Goal: Information Seeking & Learning: Learn about a topic

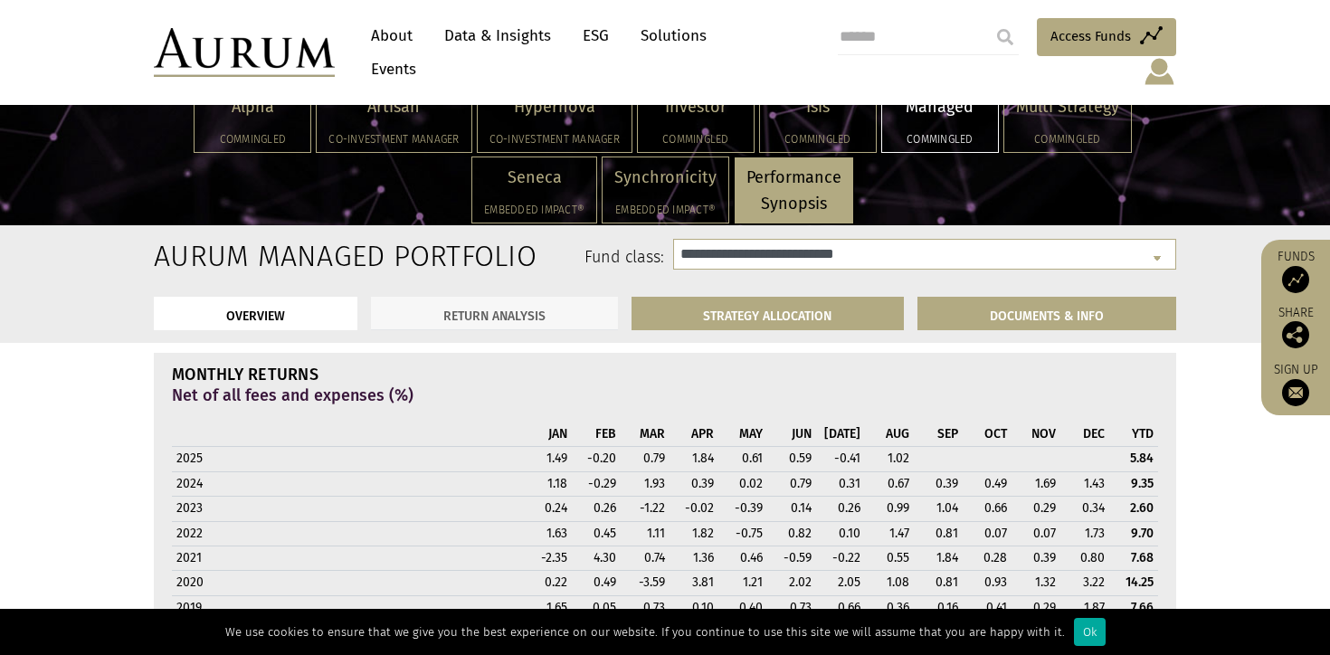
scroll to position [1446, 0]
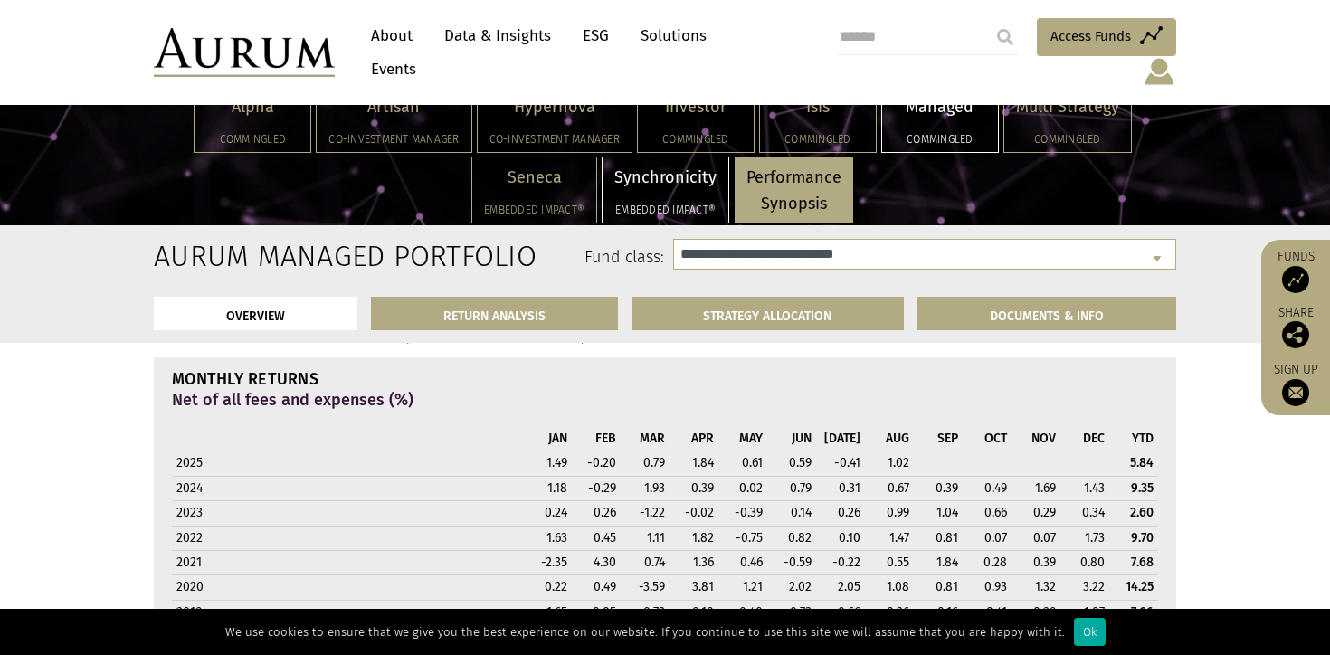
click at [684, 176] on p "Synchronicity" at bounding box center [665, 178] width 102 height 26
select select "**********"
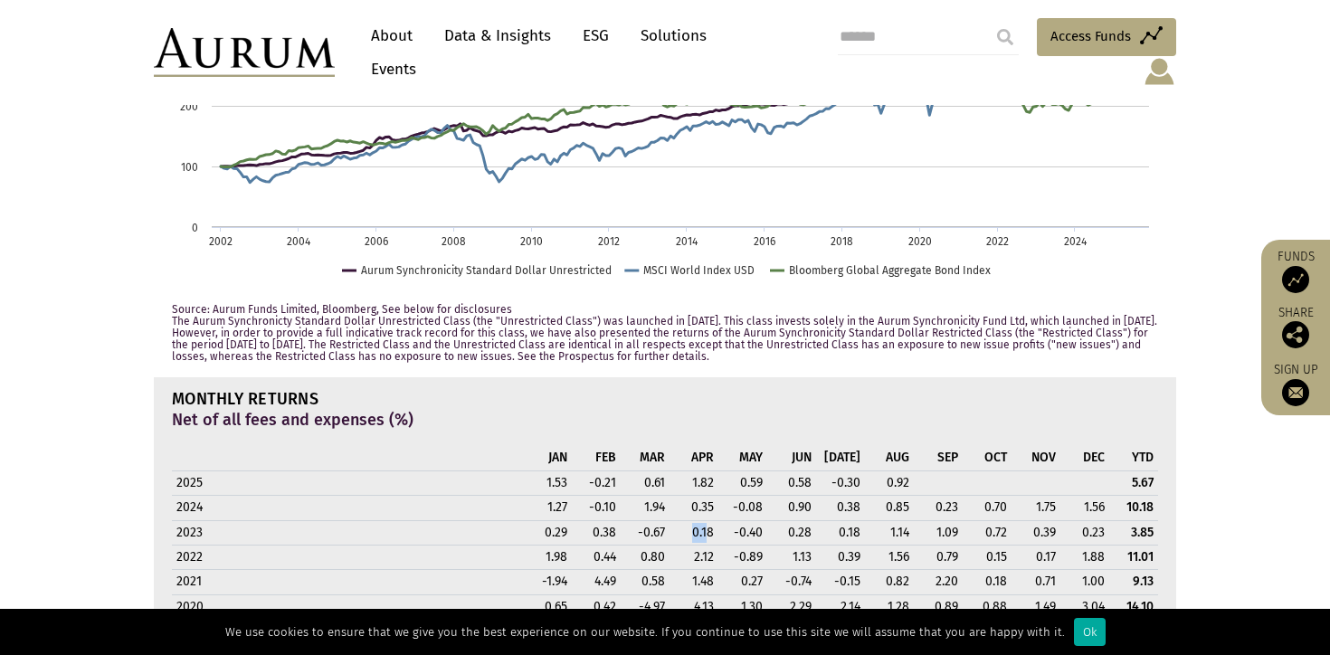
drag, startPoint x: 710, startPoint y: 513, endPoint x: 677, endPoint y: 508, distance: 33.9
click at [677, 520] on td "0.18" at bounding box center [693, 532] width 49 height 24
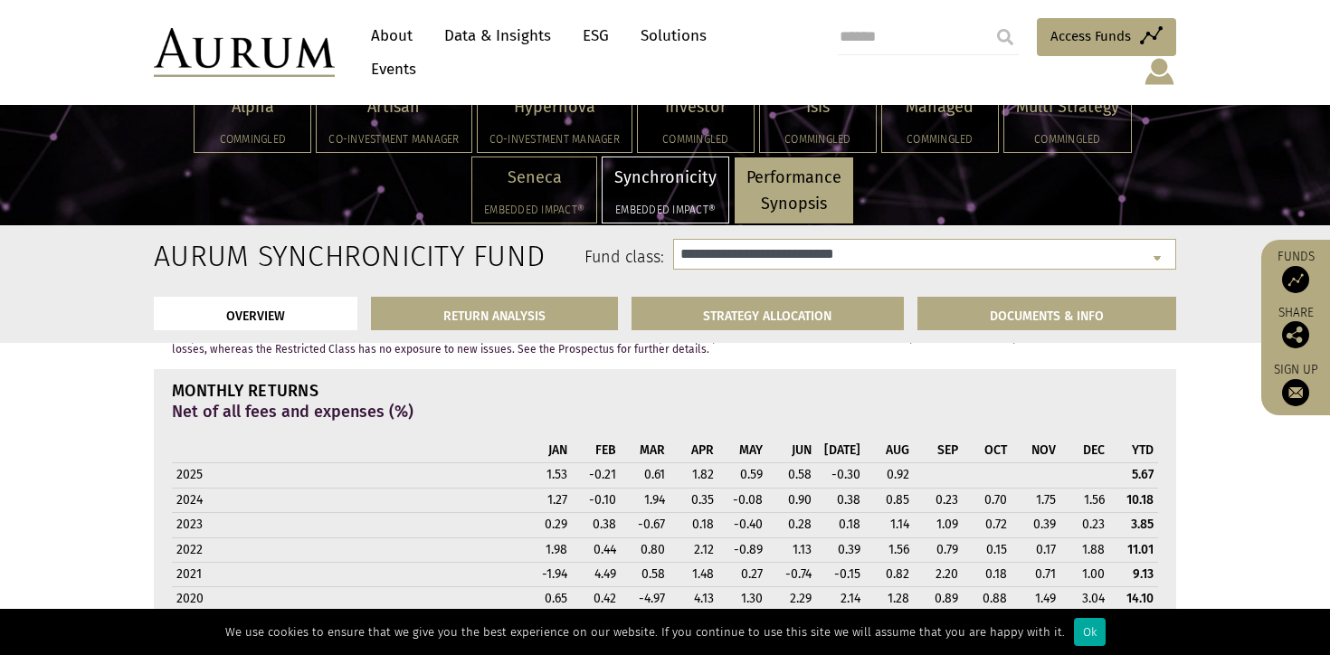
scroll to position [1452, 0]
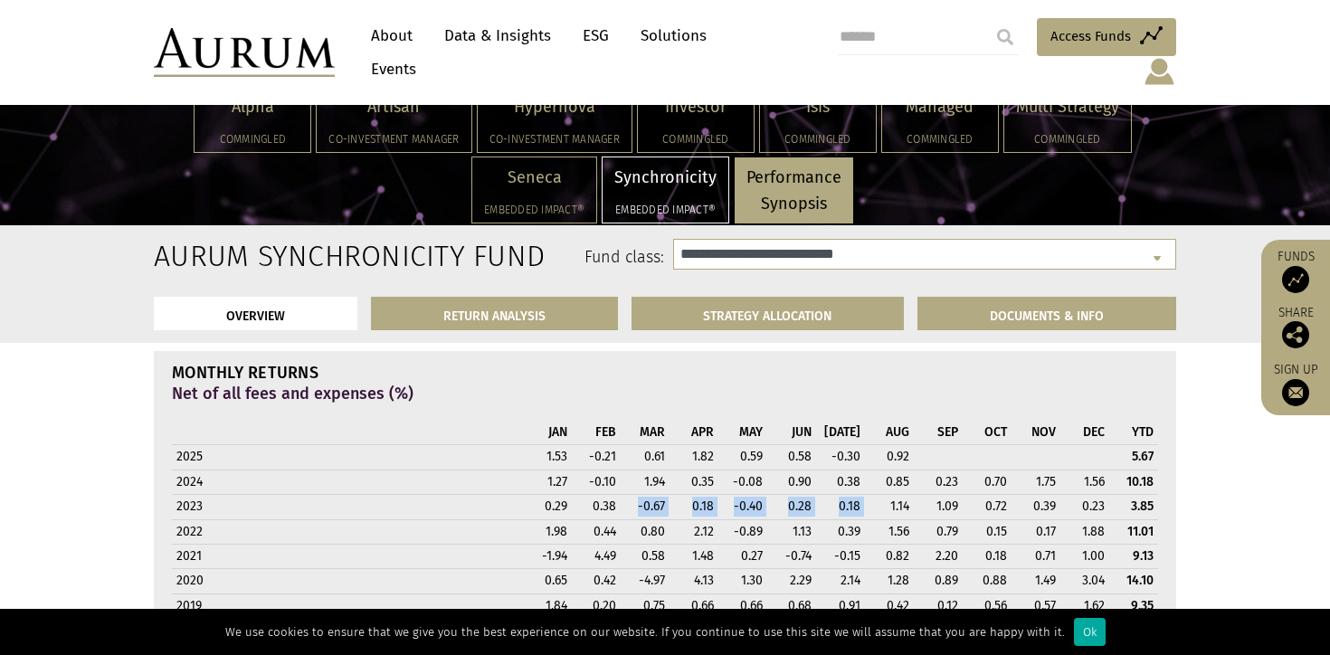
drag, startPoint x: 628, startPoint y: 500, endPoint x: 865, endPoint y: 511, distance: 237.3
click at [865, 512] on tr "2023 0.29 0.38 -0.67 0.18 -0.40 0.28 0.18 1.14 1.09 0.72 0.39 0.23 3.85" at bounding box center [665, 507] width 986 height 24
click at [865, 511] on td "1.14" at bounding box center [889, 507] width 49 height 24
click at [629, 516] on td "-0.67" at bounding box center [645, 507] width 49 height 24
click at [671, 544] on td "1.48" at bounding box center [693, 556] width 49 height 24
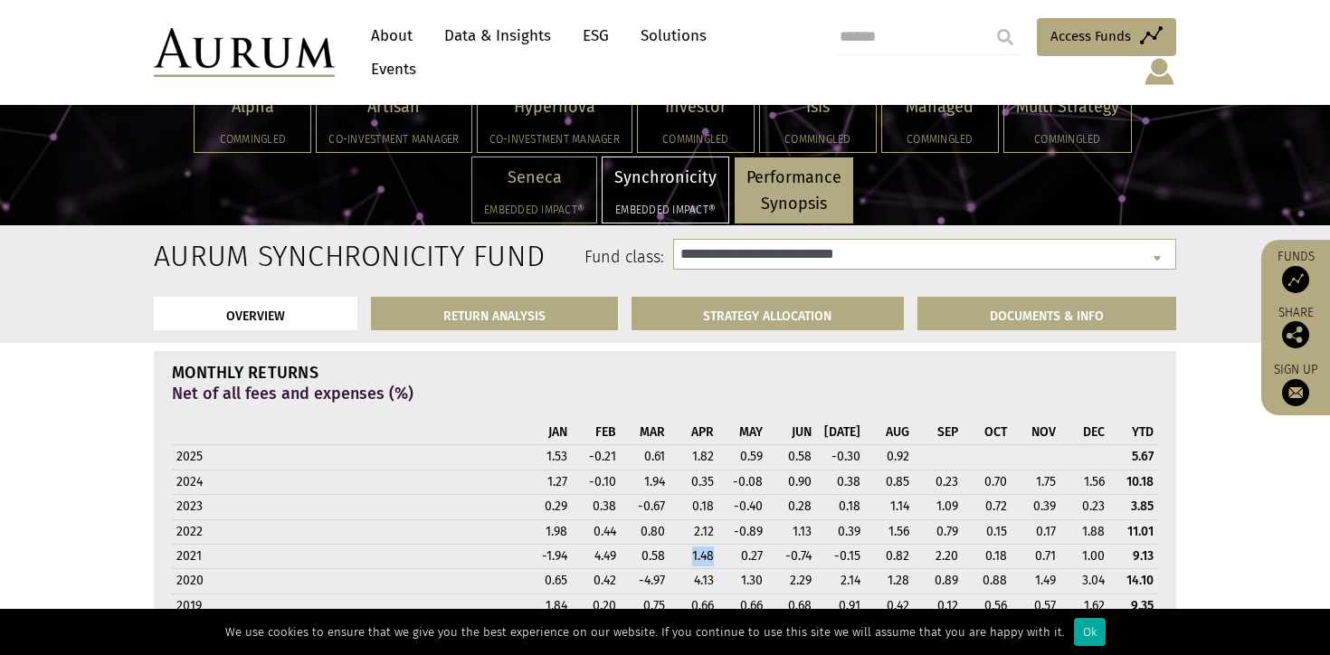
click at [671, 544] on td "1.48" at bounding box center [693, 556] width 49 height 24
drag, startPoint x: 538, startPoint y: 560, endPoint x: 675, endPoint y: 542, distance: 137.8
click at [674, 541] on tbody "2025 1.53 -0.21 0.61 1.82 0.59 0.58 -0.30 0.92 5.67 2024 1.27 -0.10 1.94 0.35 -…" at bounding box center [665, 569] width 986 height 248
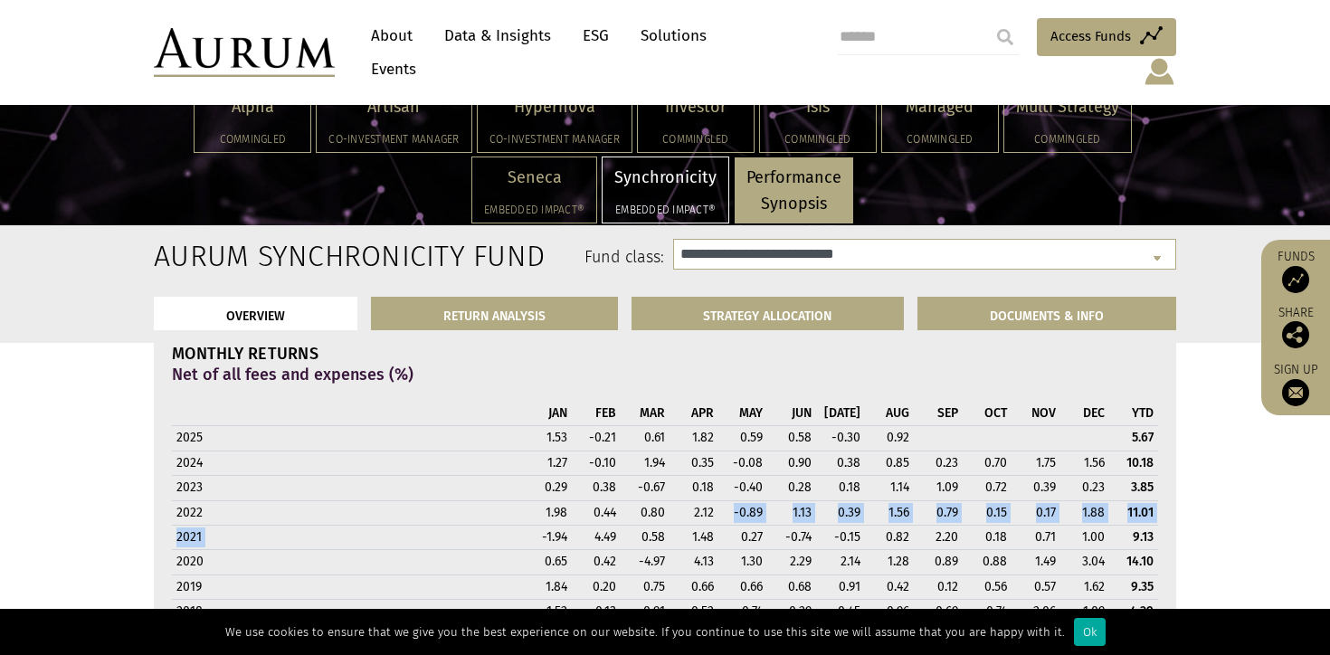
scroll to position [1469, 0]
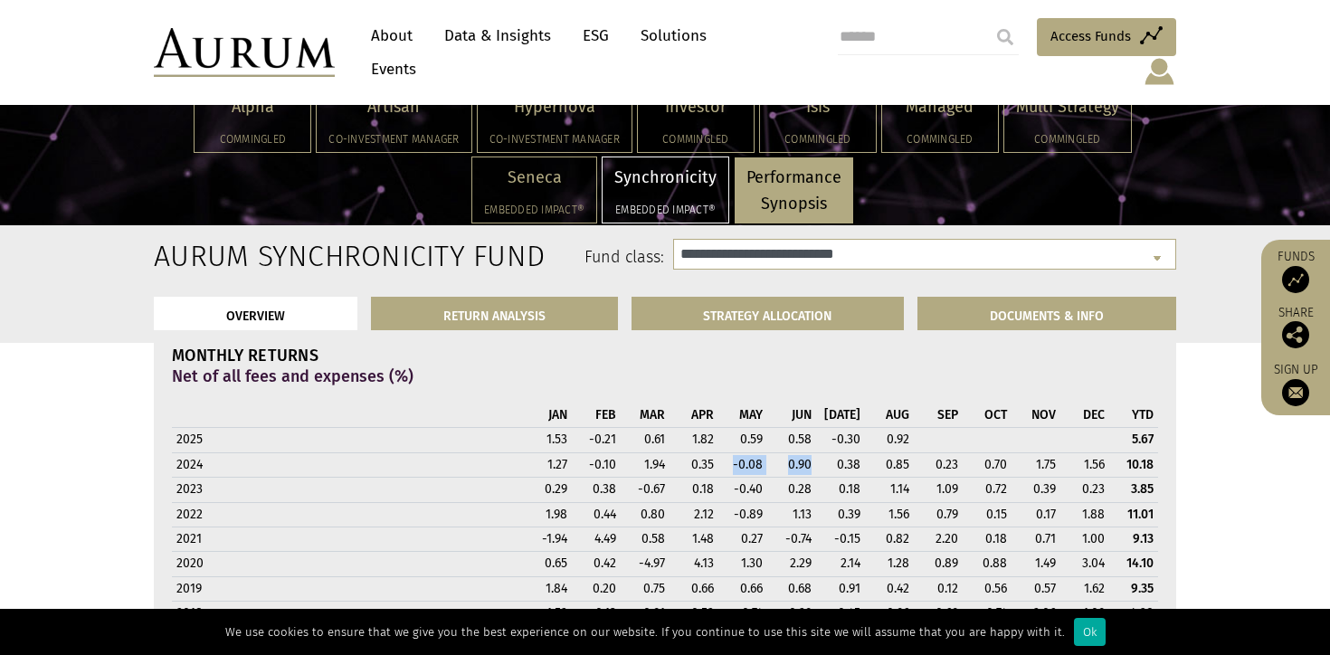
drag, startPoint x: 720, startPoint y: 470, endPoint x: 808, endPoint y: 462, distance: 88.1
click at [808, 462] on tr "2024 1.27 -0.10 1.94 0.35 -0.08 0.90 0.38 0.85 0.23 0.70 1.75 1.56 10.18" at bounding box center [665, 464] width 986 height 24
click at [808, 462] on td "0.90" at bounding box center [791, 464] width 49 height 24
click at [856, 444] on td "-0.30" at bounding box center [840, 440] width 49 height 24
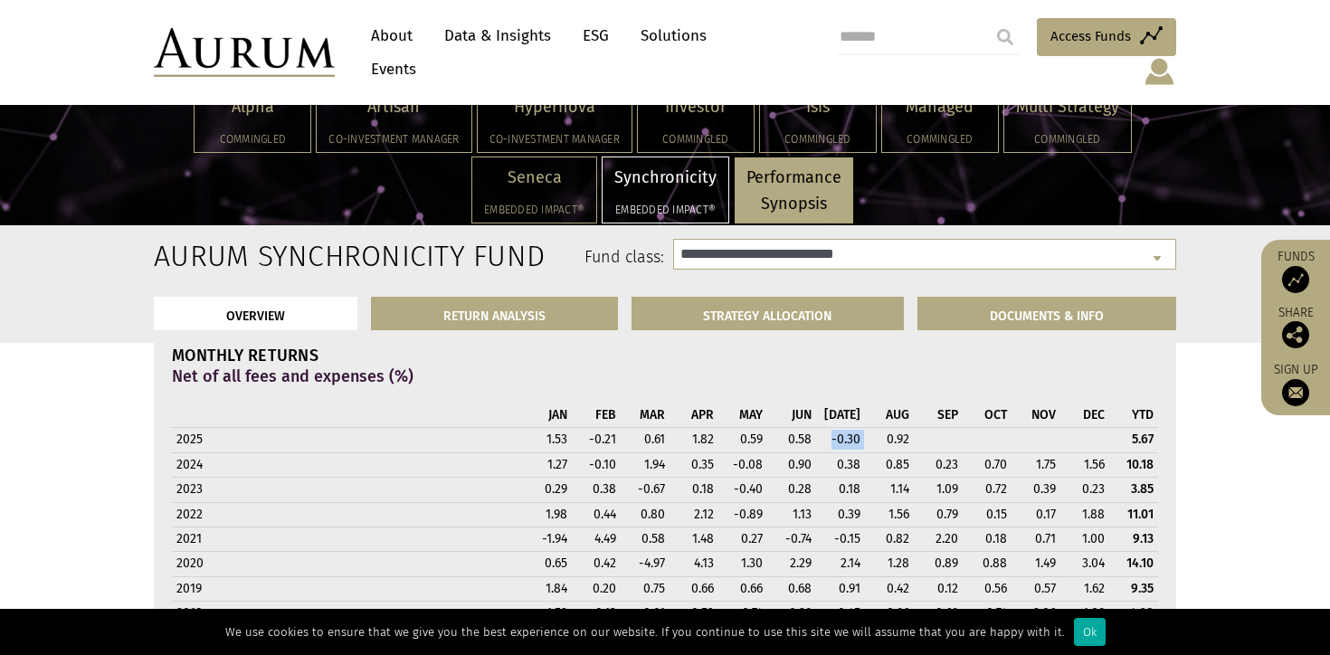
click at [856, 444] on td "-0.30" at bounding box center [840, 440] width 49 height 24
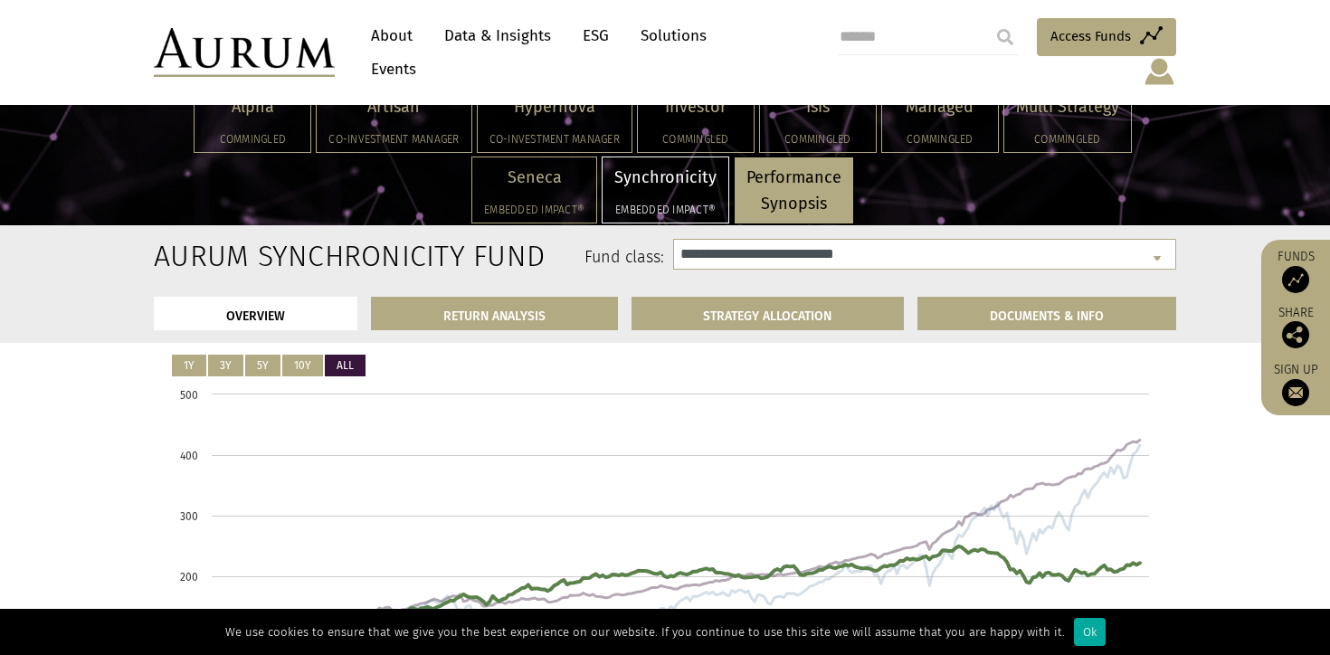
scroll to position [940, 0]
